Goal: Task Accomplishment & Management: Use online tool/utility

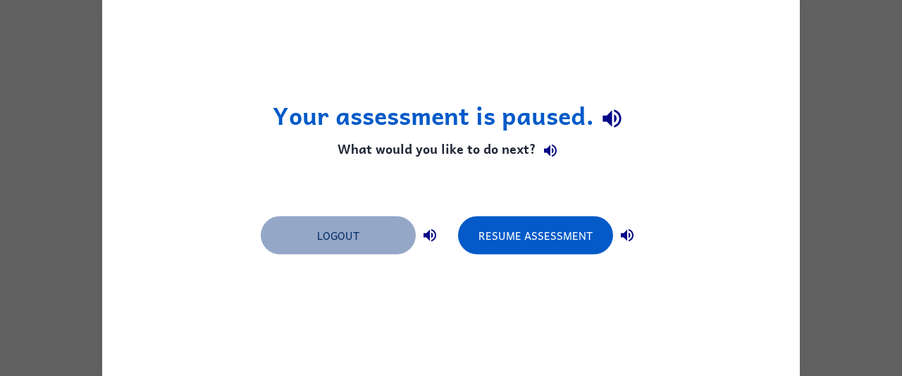
click at [353, 236] on button "Logout" at bounding box center [338, 235] width 155 height 38
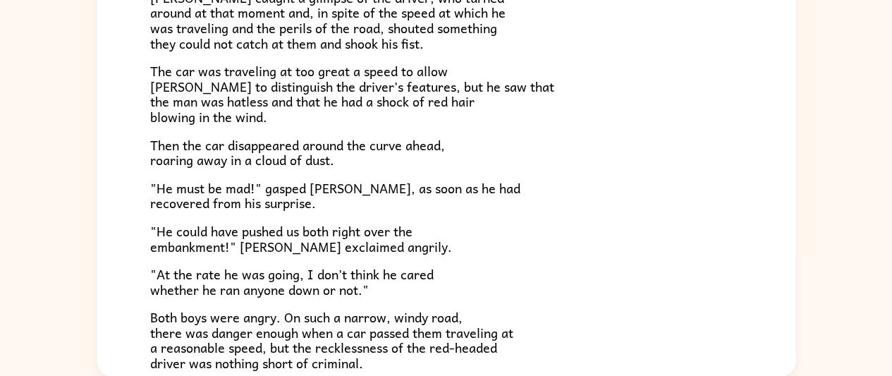
scroll to position [391, 0]
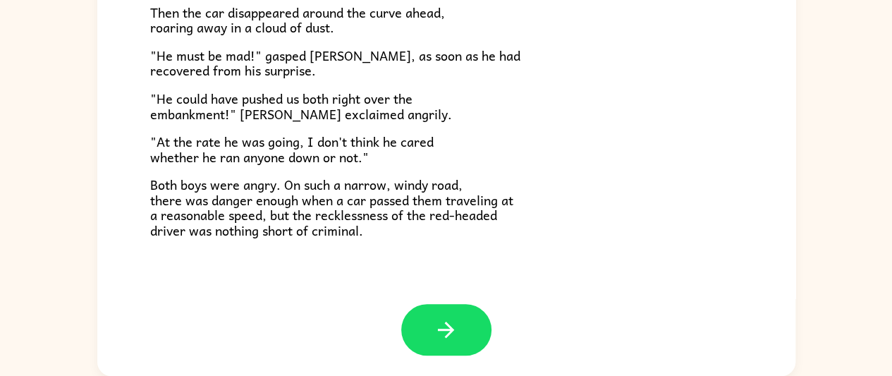
click at [447, 333] on icon "button" at bounding box center [446, 329] width 25 height 25
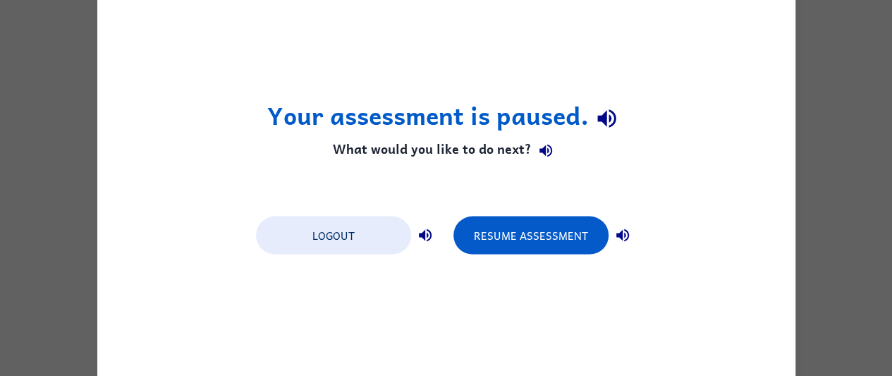
scroll to position [0, 0]
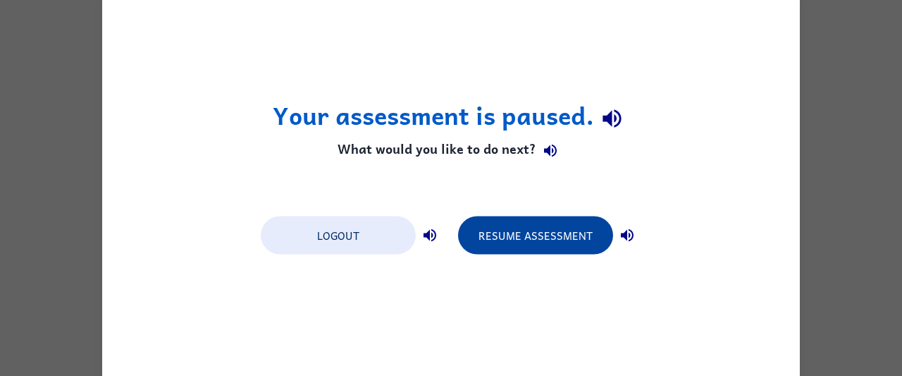
click at [518, 231] on button "Resume Assessment" at bounding box center [535, 235] width 155 height 38
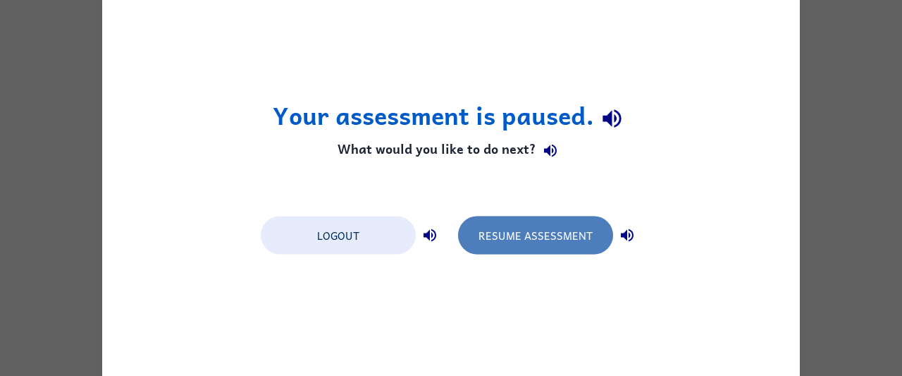
click at [539, 239] on button "Resume Assessment" at bounding box center [535, 235] width 155 height 38
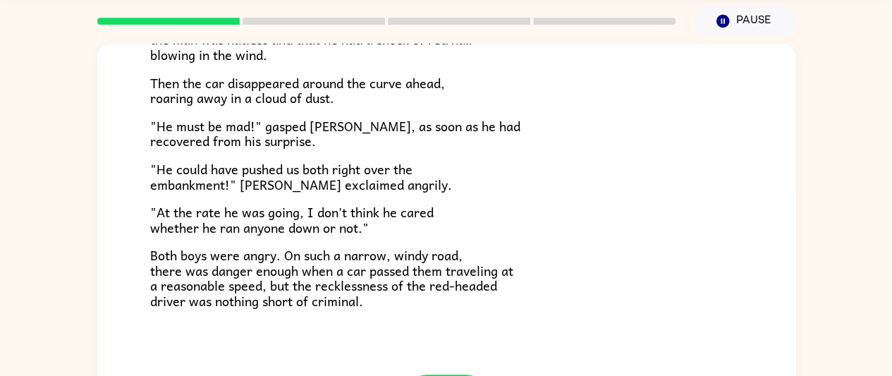
scroll to position [120, 0]
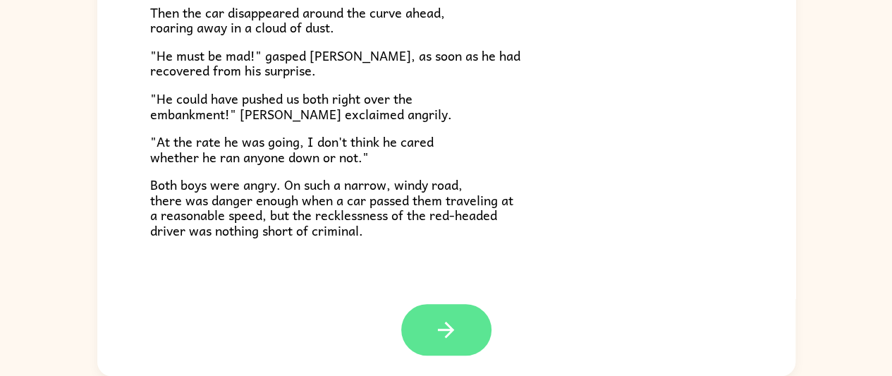
click at [444, 333] on icon "button" at bounding box center [446, 329] width 25 height 25
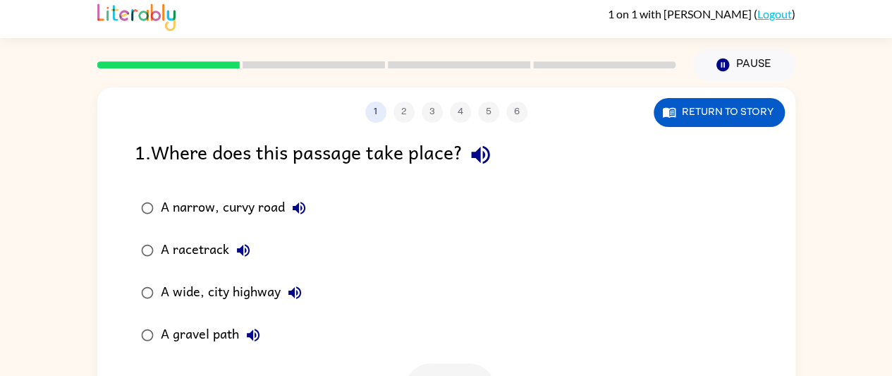
scroll to position [0, 0]
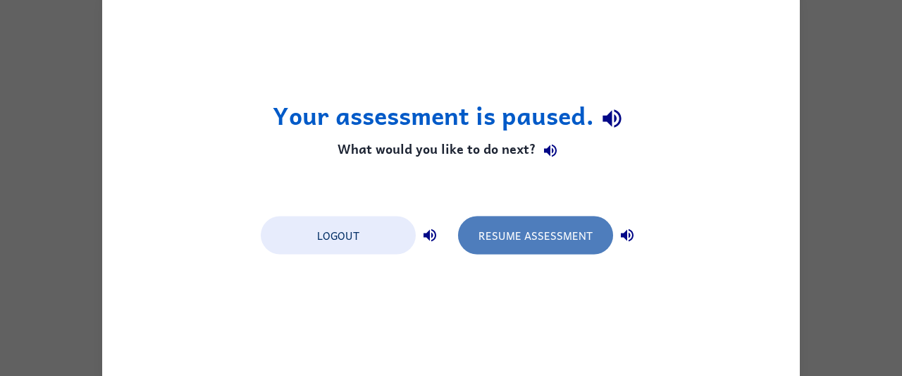
click at [548, 245] on button "Resume Assessment" at bounding box center [535, 235] width 155 height 38
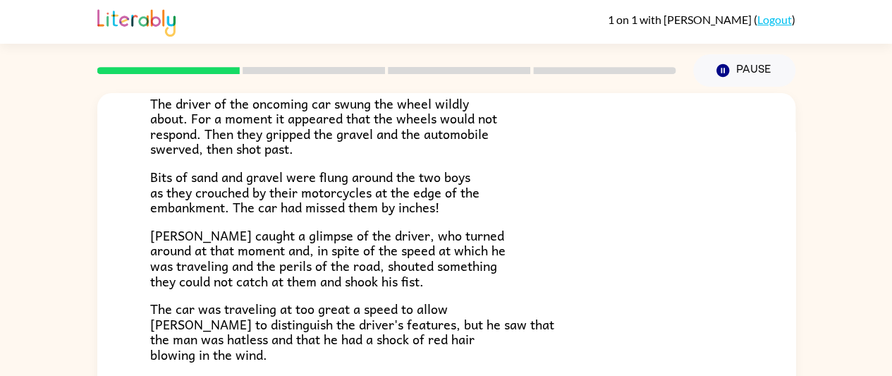
scroll to position [212, 0]
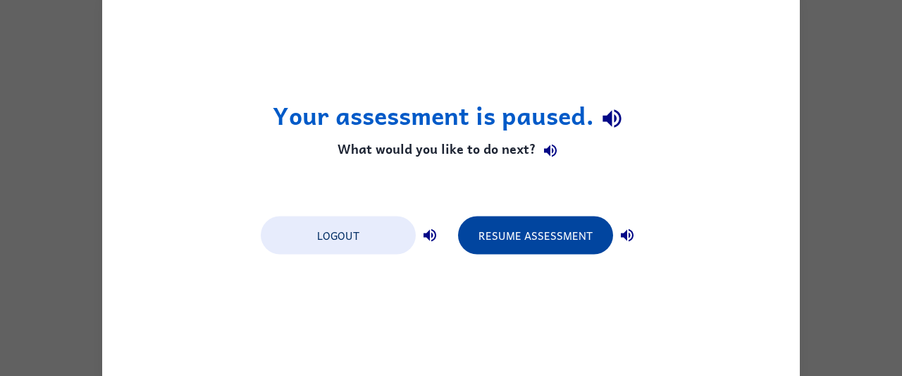
click at [537, 240] on button "Resume Assessment" at bounding box center [535, 235] width 155 height 38
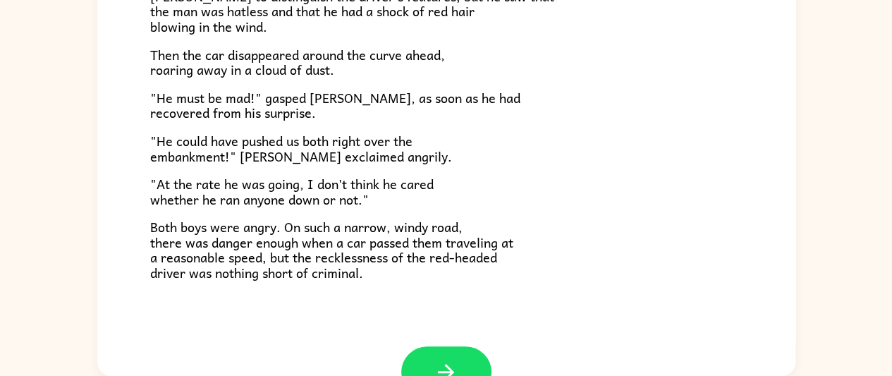
scroll to position [391, 0]
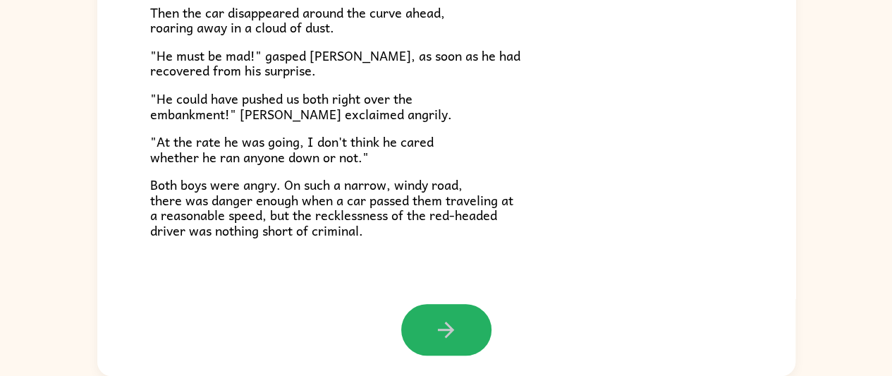
click at [453, 314] on button "button" at bounding box center [446, 329] width 90 height 51
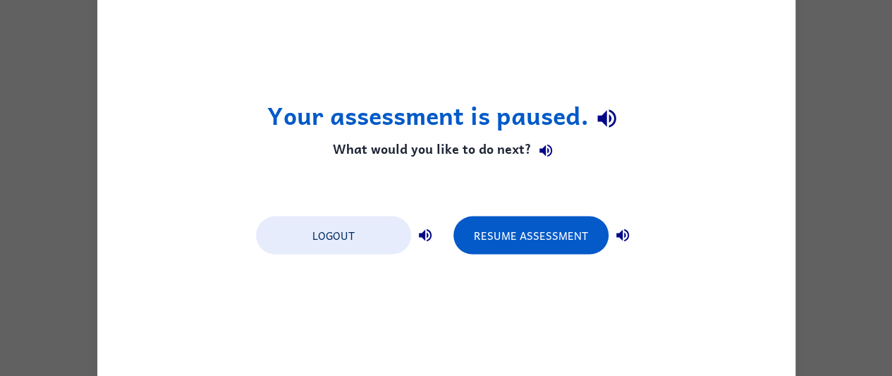
scroll to position [0, 0]
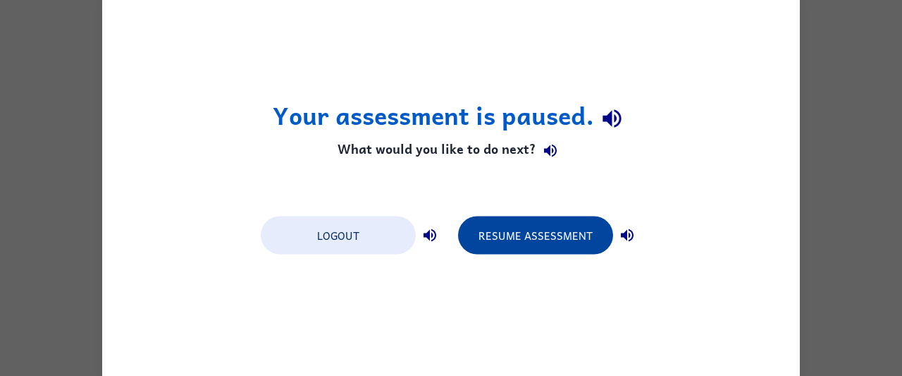
click at [526, 226] on button "Resume Assessment" at bounding box center [535, 235] width 155 height 38
click at [501, 247] on button "Resume Assessment" at bounding box center [535, 235] width 155 height 38
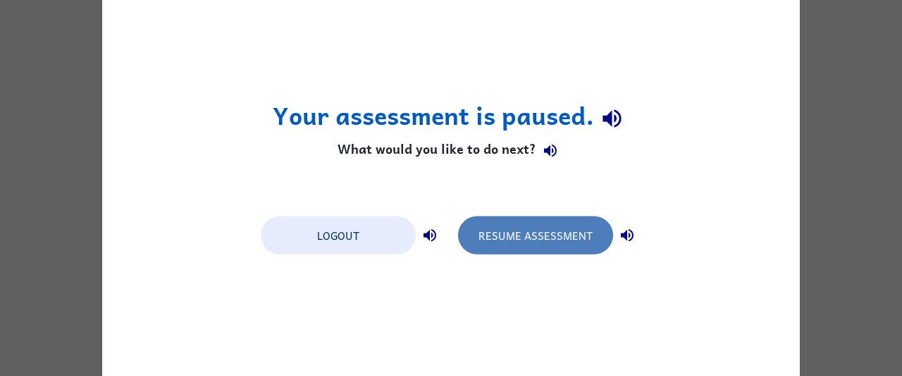
click at [529, 245] on button "Resume Assessment" at bounding box center [535, 235] width 155 height 38
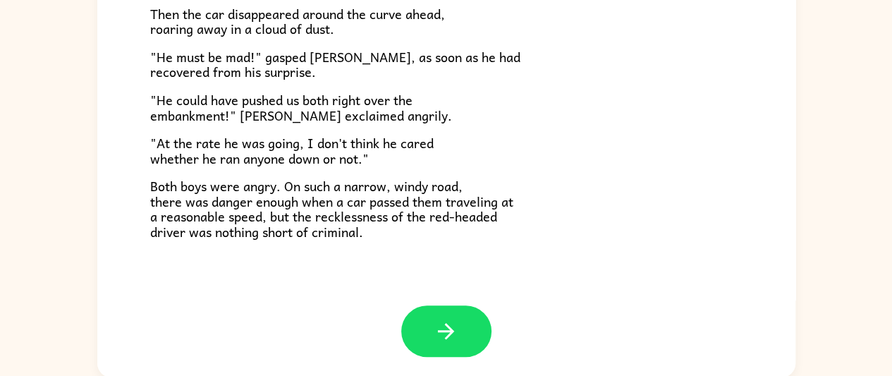
scroll to position [120, 0]
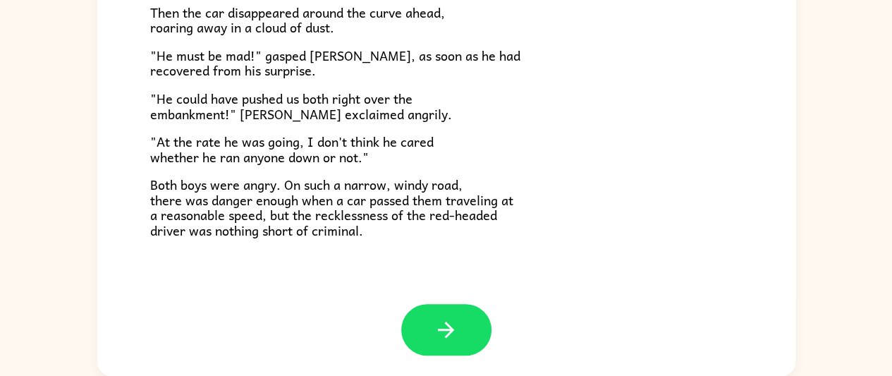
click at [442, 315] on button "button" at bounding box center [446, 329] width 90 height 51
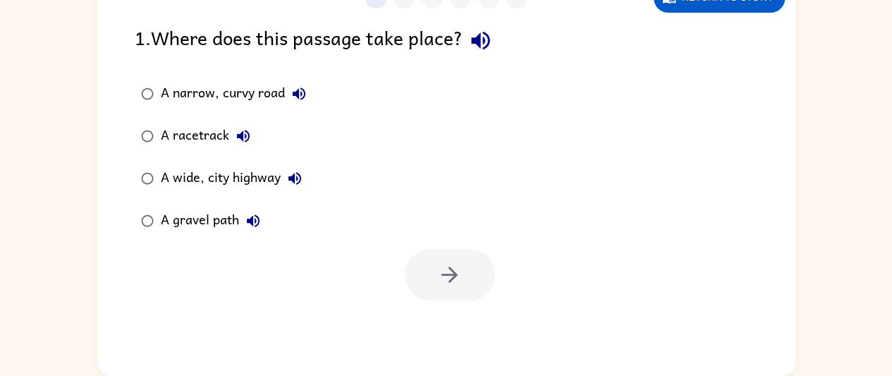
click at [460, 273] on div at bounding box center [450, 274] width 90 height 51
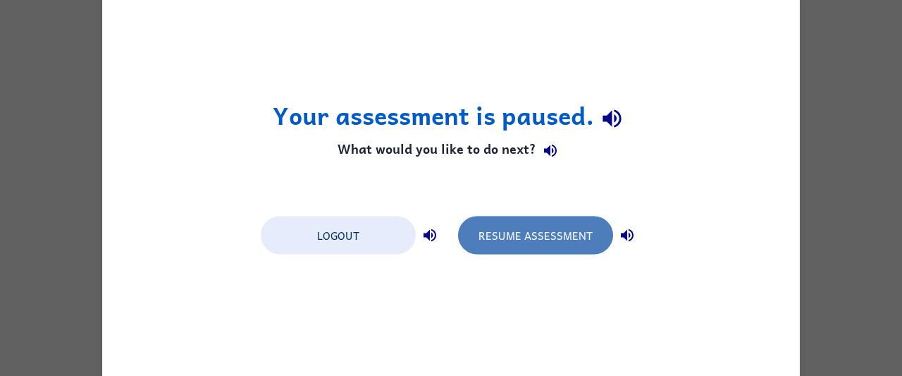
click at [574, 242] on button "Resume Assessment" at bounding box center [535, 235] width 155 height 38
click at [564, 252] on button "Resume Assessment" at bounding box center [535, 235] width 155 height 38
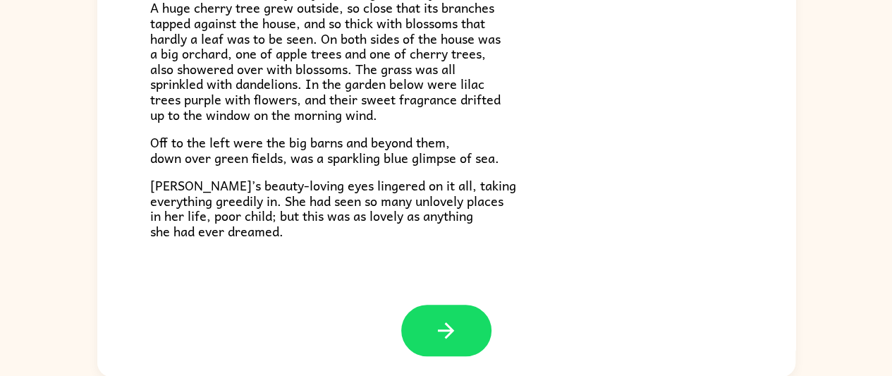
scroll to position [120, 0]
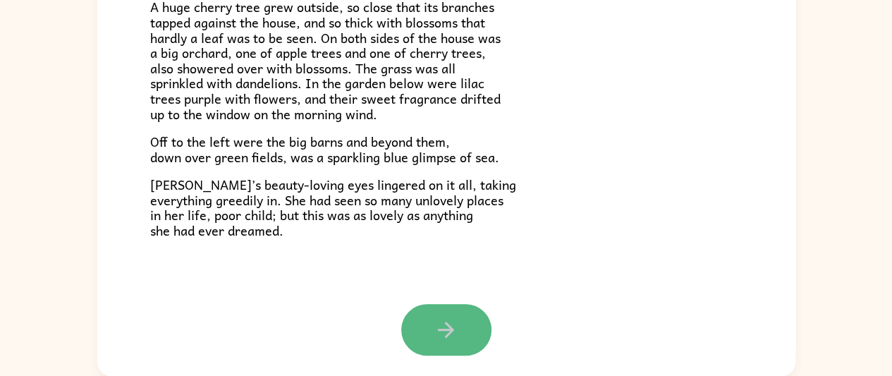
click at [420, 318] on button "button" at bounding box center [446, 329] width 90 height 51
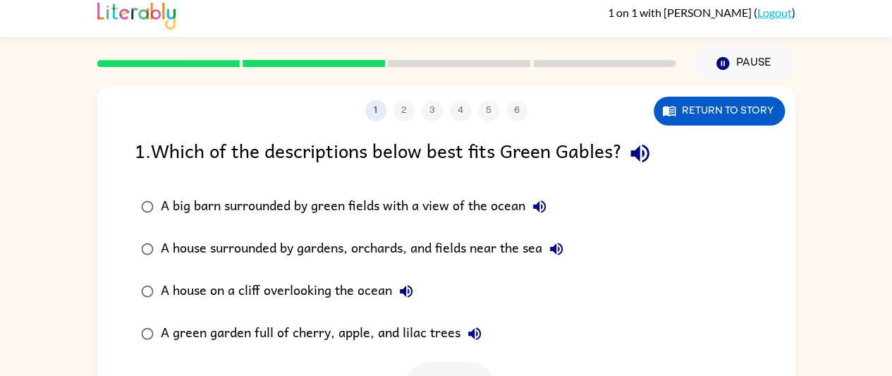
scroll to position [0, 0]
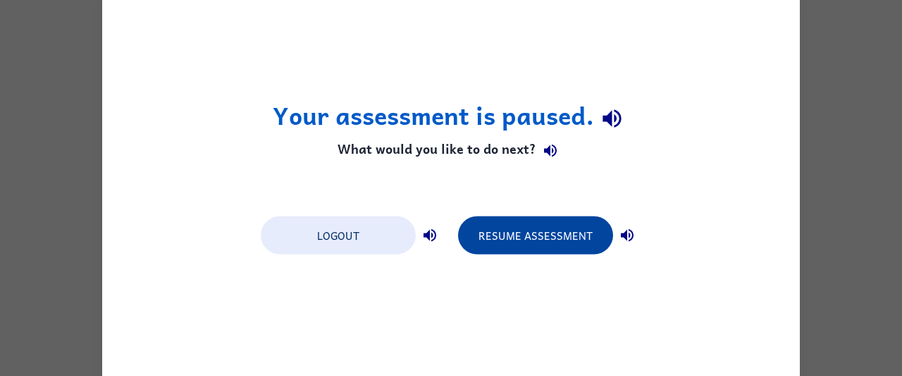
click at [547, 236] on button "Resume Assessment" at bounding box center [535, 235] width 155 height 38
click at [530, 232] on button "Resume Assessment" at bounding box center [535, 235] width 155 height 38
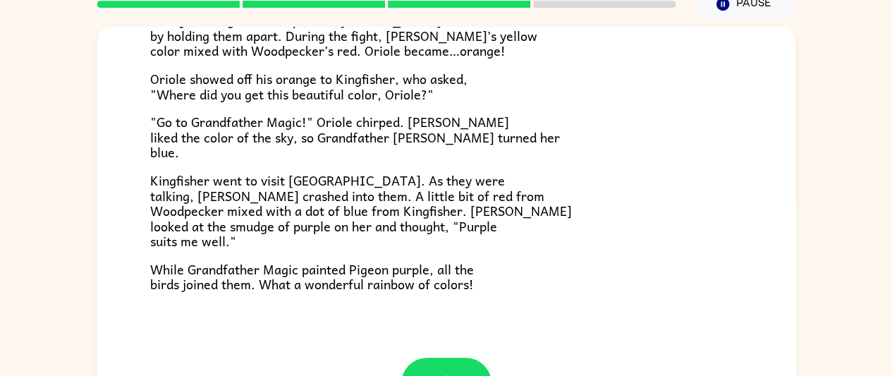
scroll to position [120, 0]
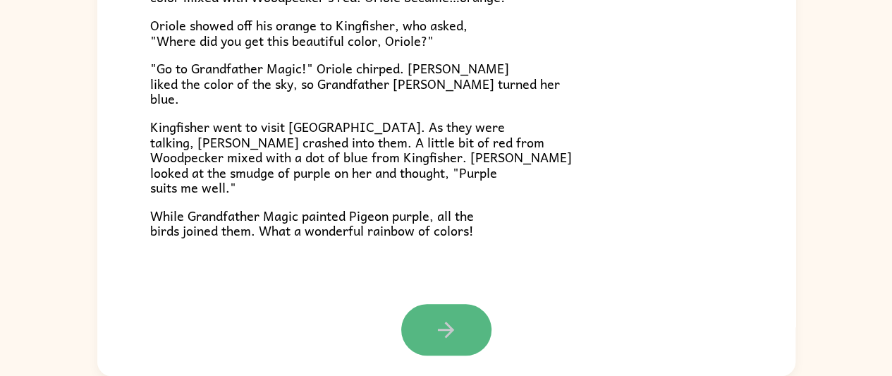
click at [455, 326] on button "button" at bounding box center [446, 329] width 90 height 51
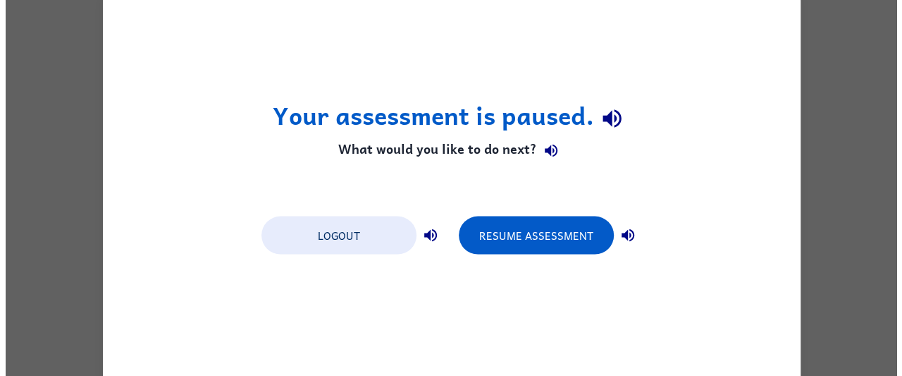
scroll to position [0, 0]
